Goal: Transaction & Acquisition: Purchase product/service

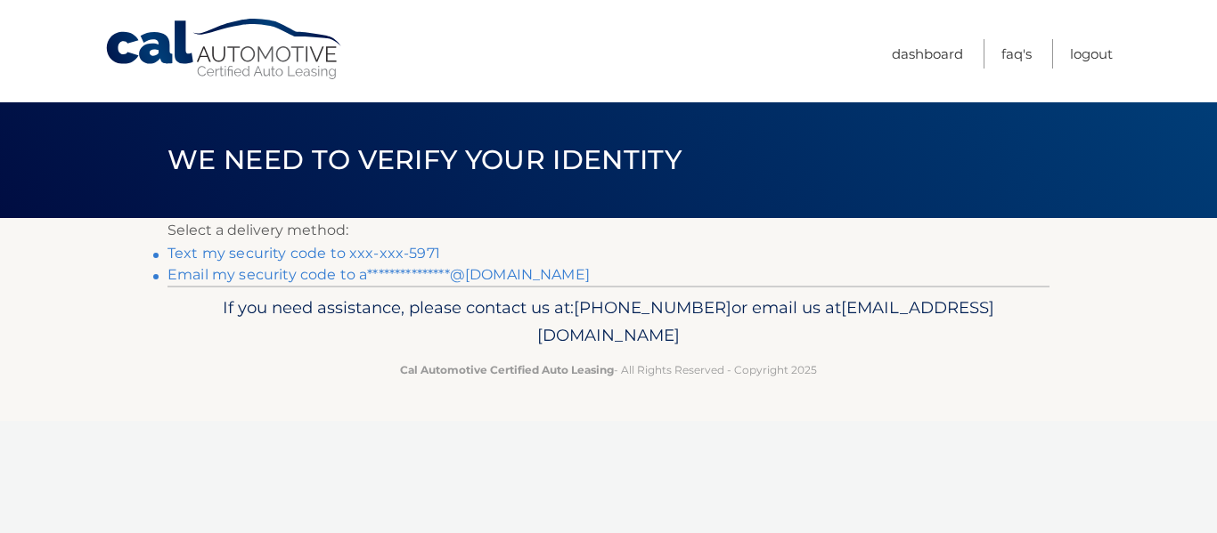
click at [188, 245] on link "Text my security code to xxx-xxx-5971" at bounding box center [303, 253] width 273 height 17
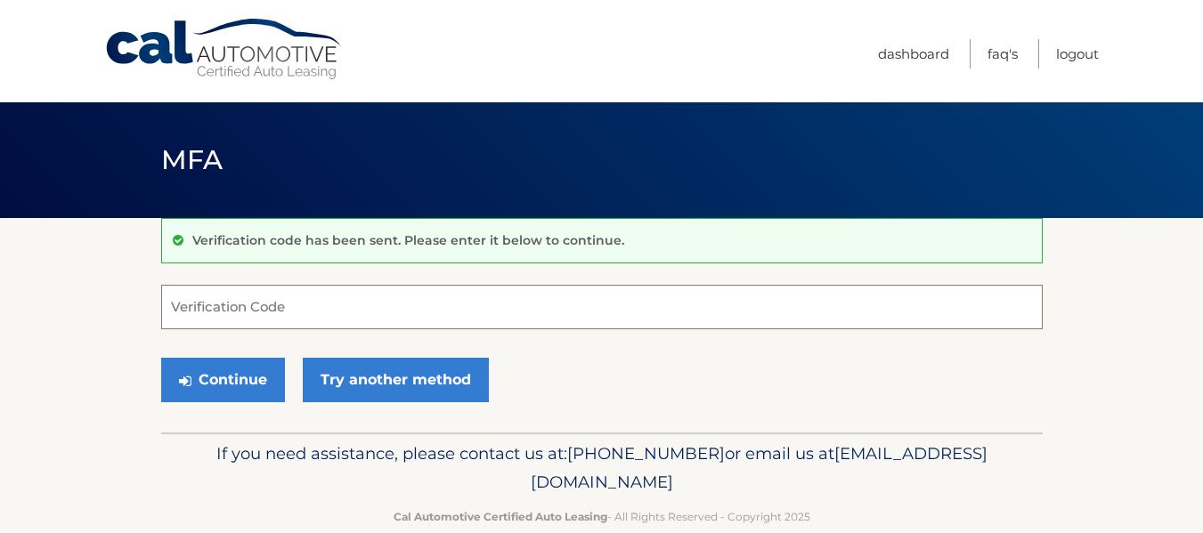
click at [668, 306] on input "Verification Code" at bounding box center [602, 307] width 882 height 45
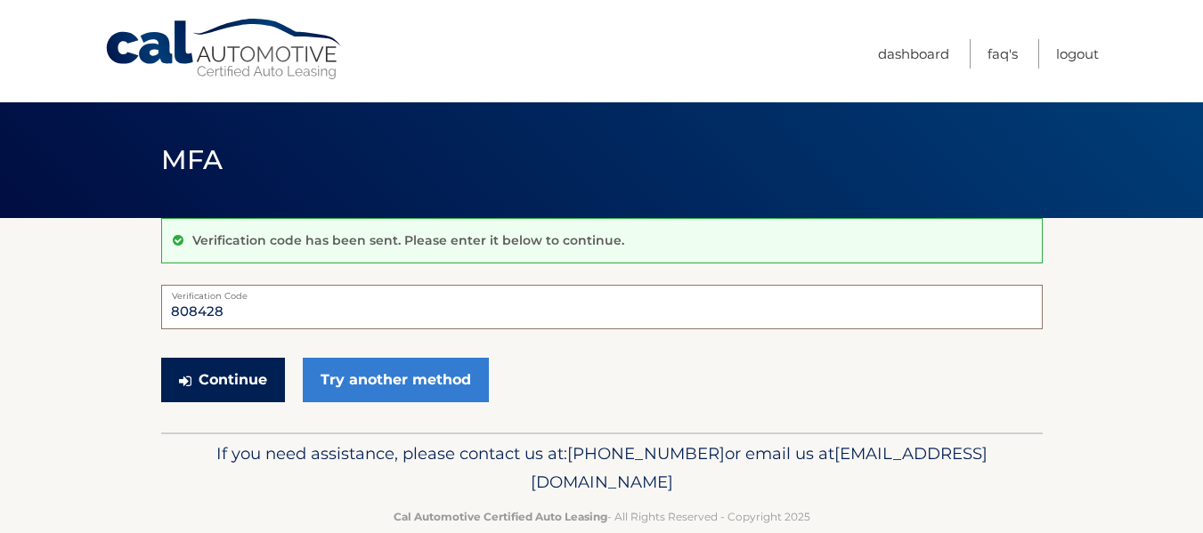
type input "808428"
click at [239, 385] on button "Continue" at bounding box center [223, 380] width 124 height 45
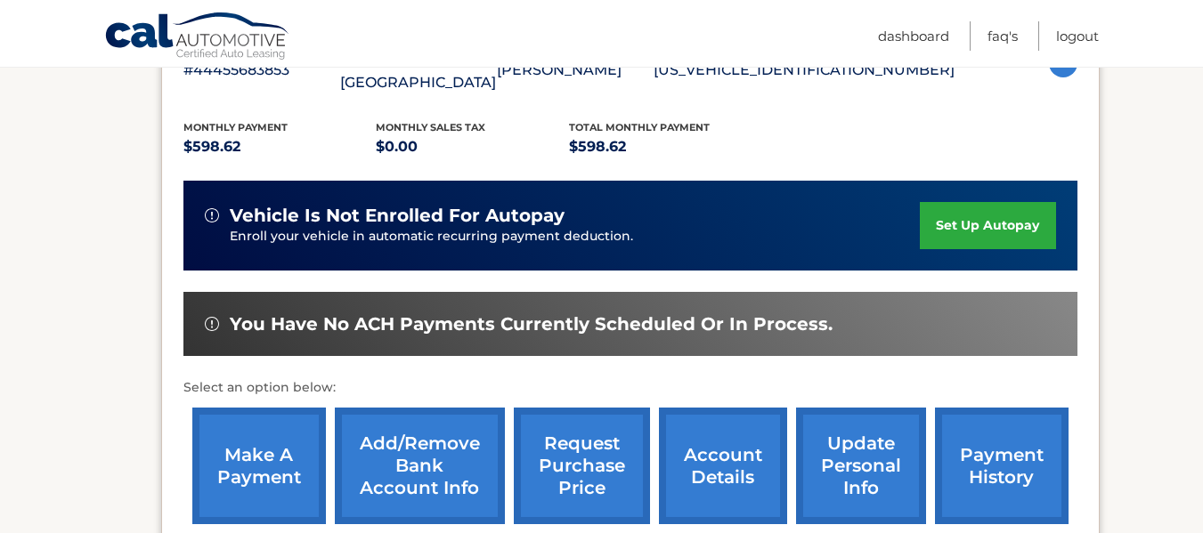
scroll to position [361, 0]
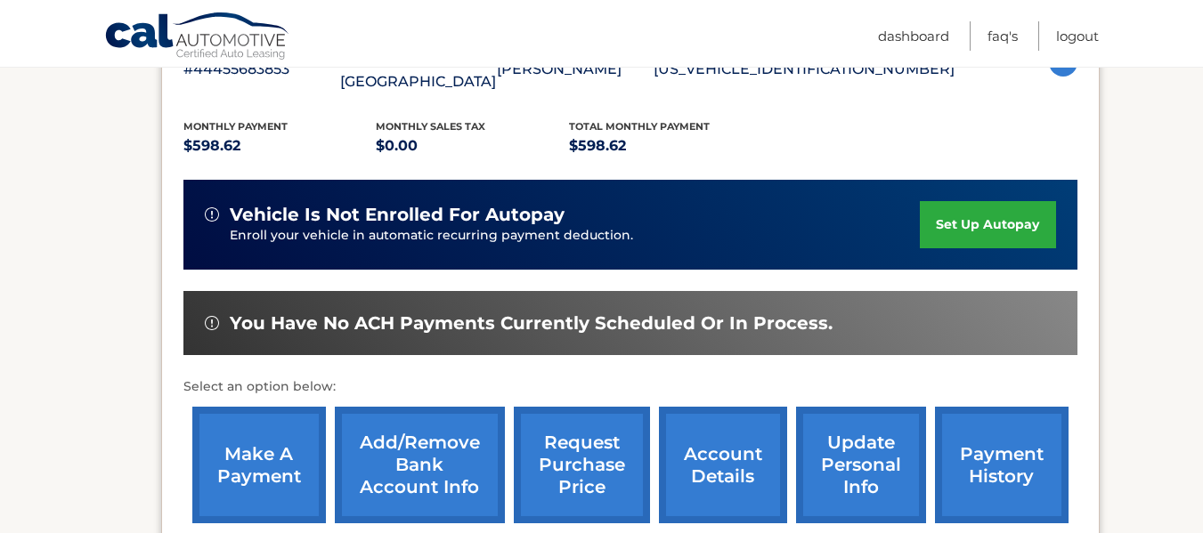
click at [246, 444] on link "make a payment" at bounding box center [259, 465] width 134 height 117
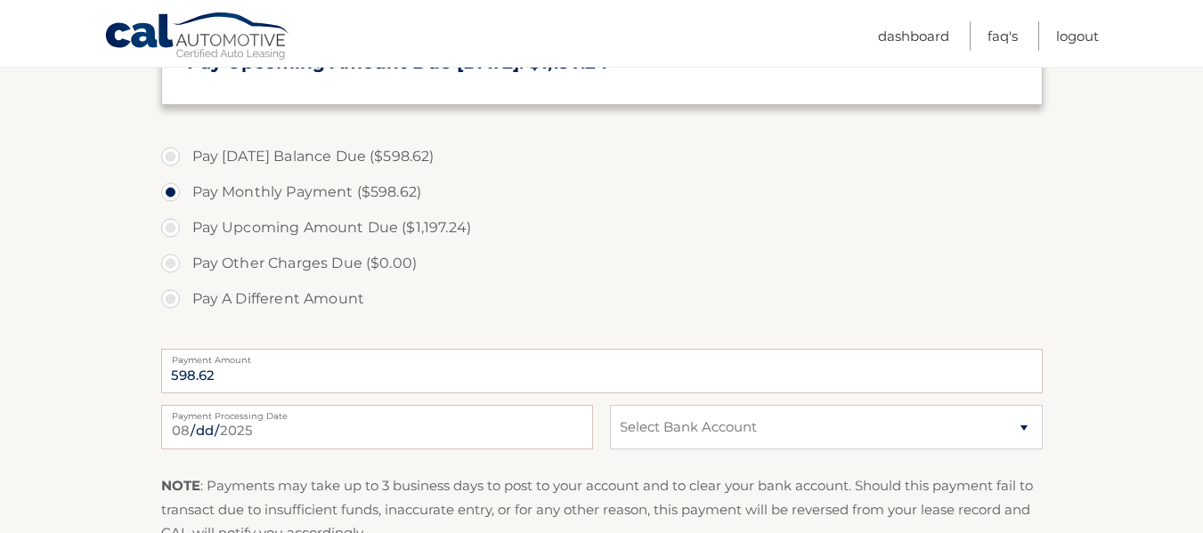
scroll to position [563, 0]
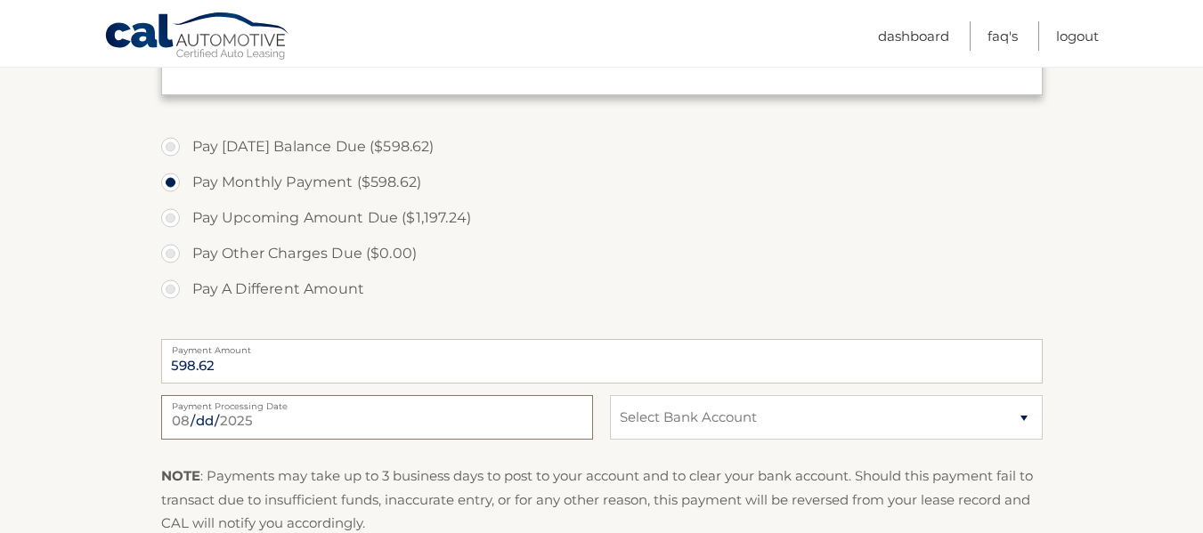
click at [273, 428] on input "[DATE]" at bounding box center [377, 417] width 432 height 45
click at [260, 420] on input "[DATE]" at bounding box center [377, 417] width 432 height 45
type input "[DATE]"
click at [796, 416] on select "Select Bank Account Checking CAPITAL ONE N.A. *****8504 Checking BANK OF AMERIC…" at bounding box center [826, 417] width 432 height 45
select select "YjEyZWZiYjYtYTA3Mi00NDZmLWFlOTYtMmEwYzA4MzAzN2Nm"
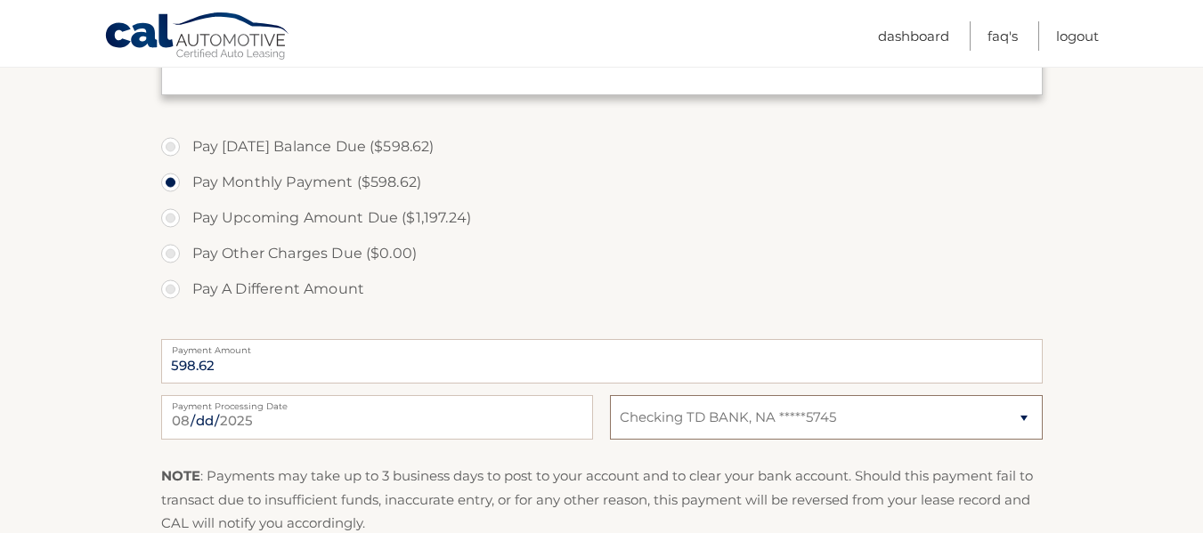
click at [610, 395] on select "Select Bank Account Checking CAPITAL ONE N.A. *****8504 Checking BANK OF AMERIC…" at bounding box center [826, 417] width 432 height 45
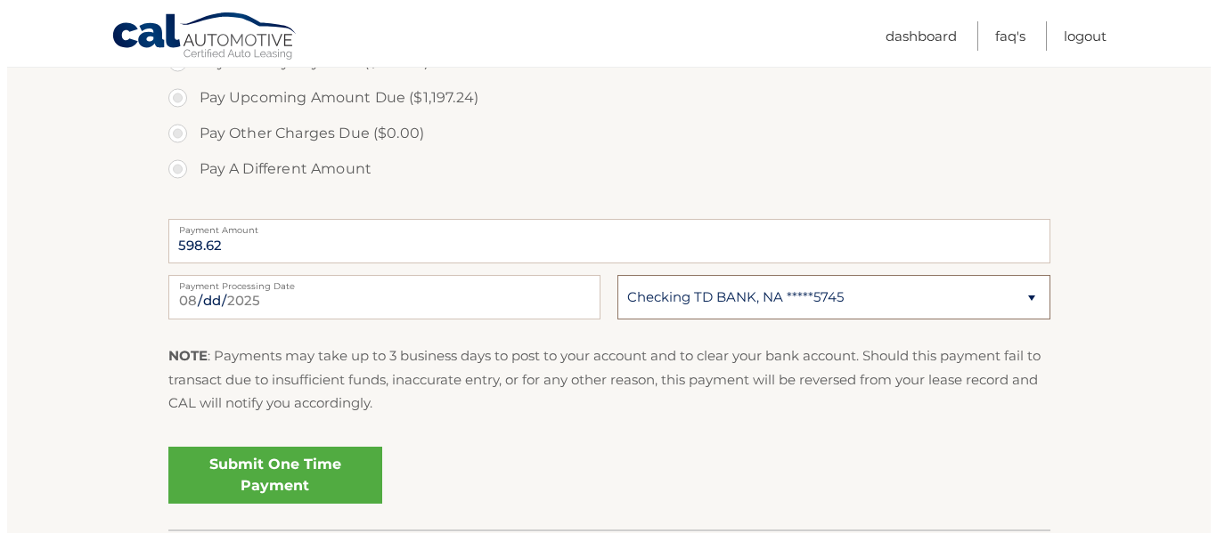
scroll to position [694, 0]
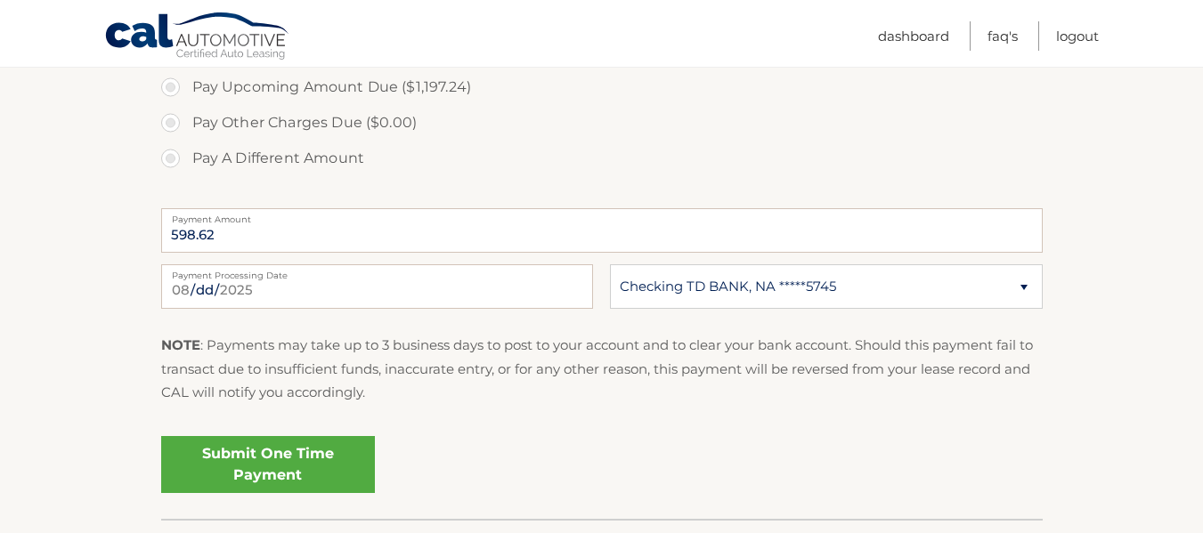
click at [315, 452] on link "Submit One Time Payment" at bounding box center [268, 464] width 214 height 57
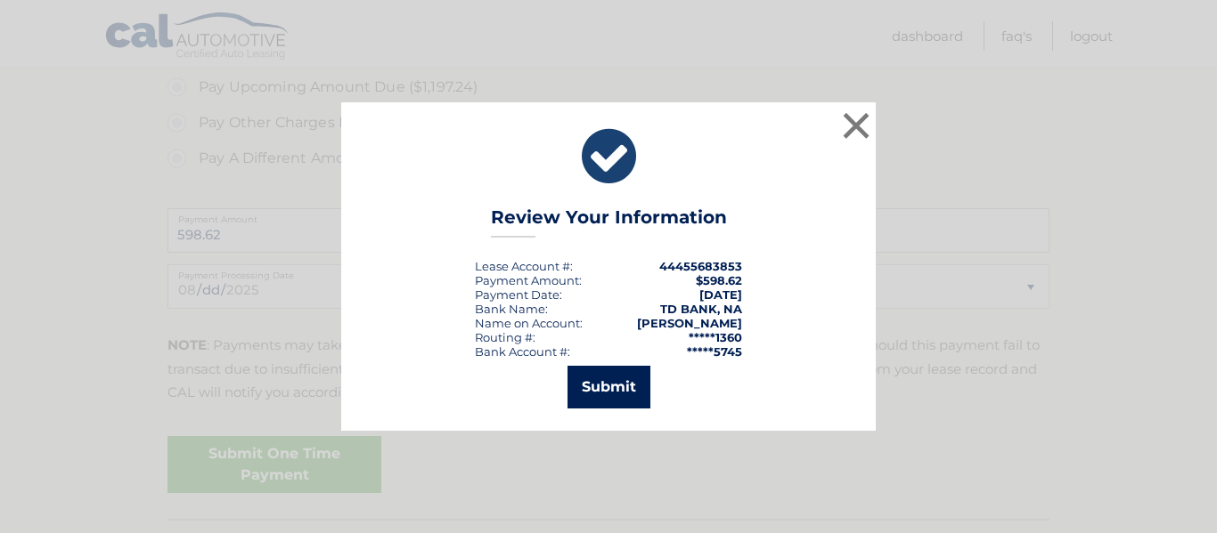
click at [612, 375] on button "Submit" at bounding box center [608, 387] width 83 height 43
